Goal: Information Seeking & Learning: Learn about a topic

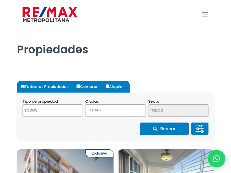
select select
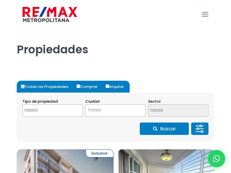
select select
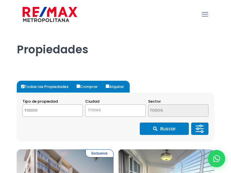
select select
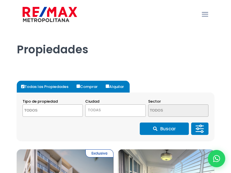
select select
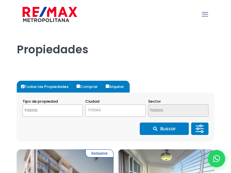
select select
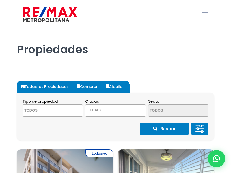
select select
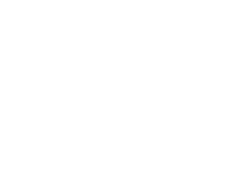
select select
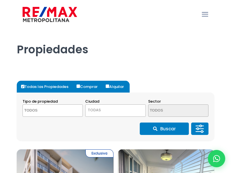
select select
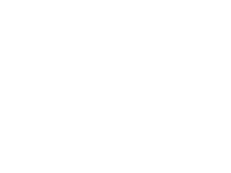
select select
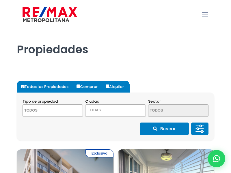
select select
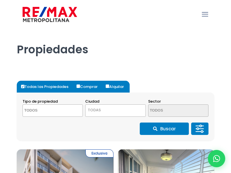
select select
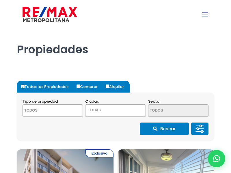
select select
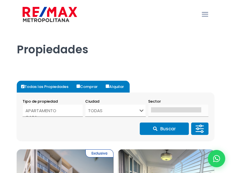
select select
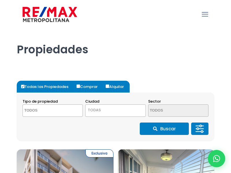
select select
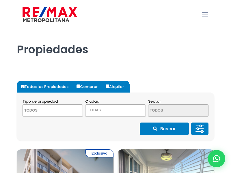
select select
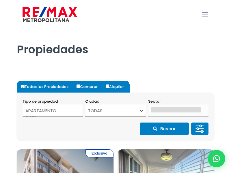
select select
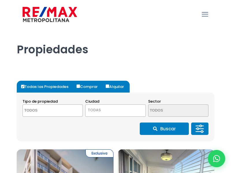
select select
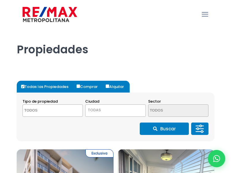
select select
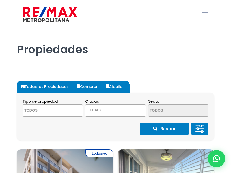
select select
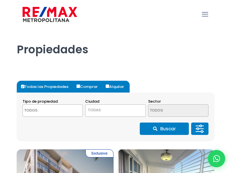
select select
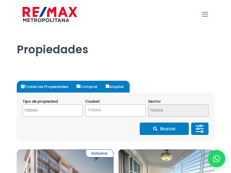
select select
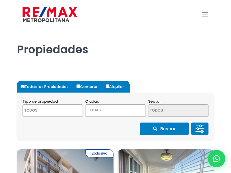
select select
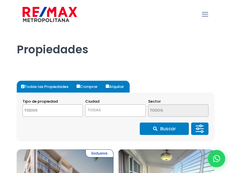
select select
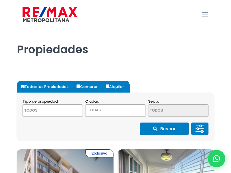
select select
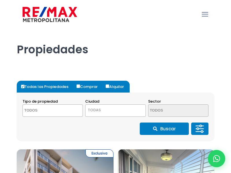
select select
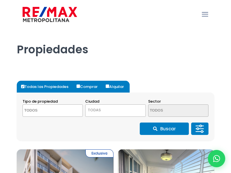
select select
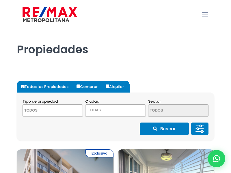
select select
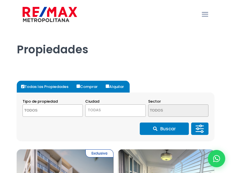
select select
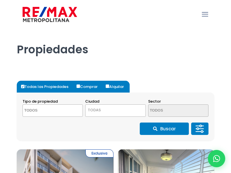
select select
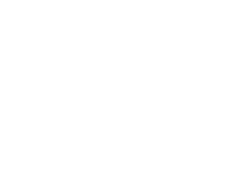
select select
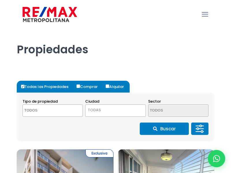
select select
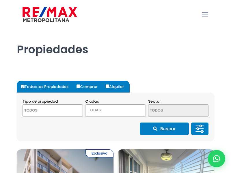
select select
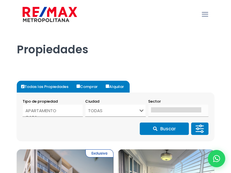
select select
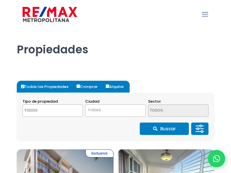
select select
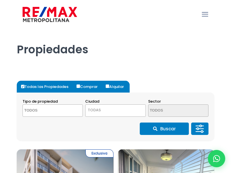
select select
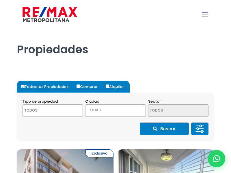
select select
